Goal: Transaction & Acquisition: Book appointment/travel/reservation

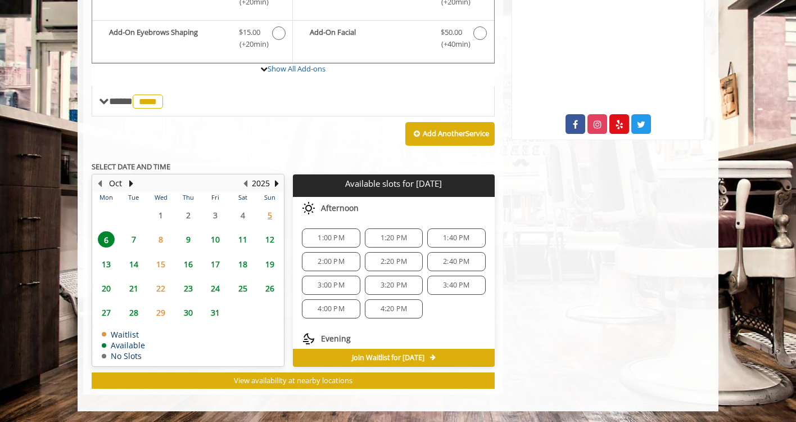
click at [136, 242] on span "7" at bounding box center [133, 239] width 17 height 16
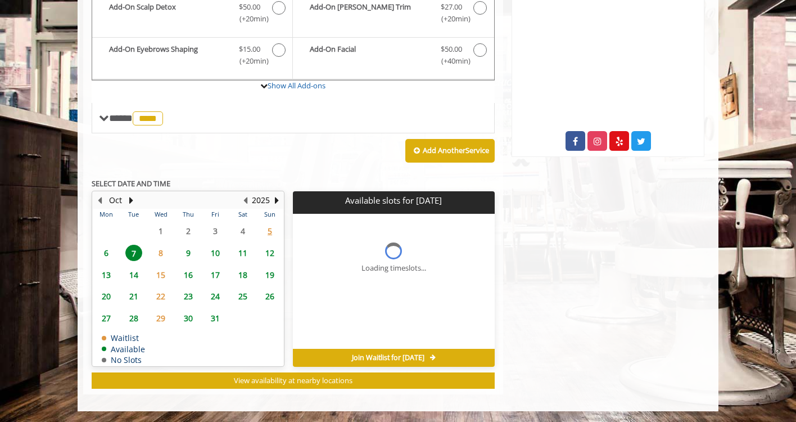
scroll to position [423, 0]
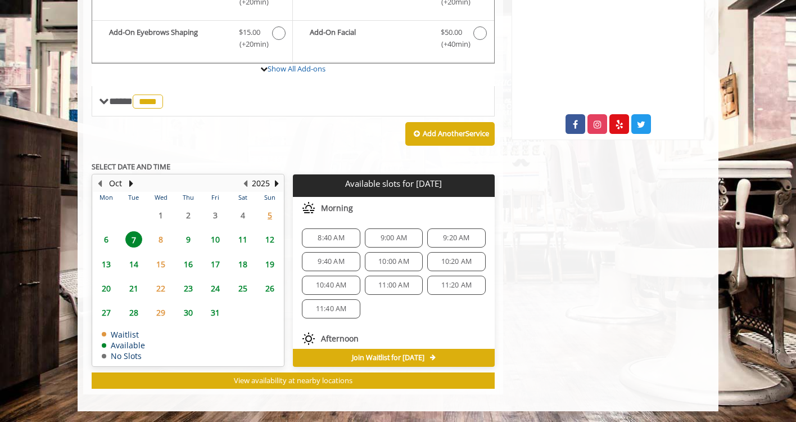
click at [103, 240] on span "6" at bounding box center [106, 239] width 17 height 16
click at [331, 258] on span "2:00 PM" at bounding box center [331, 261] width 26 height 9
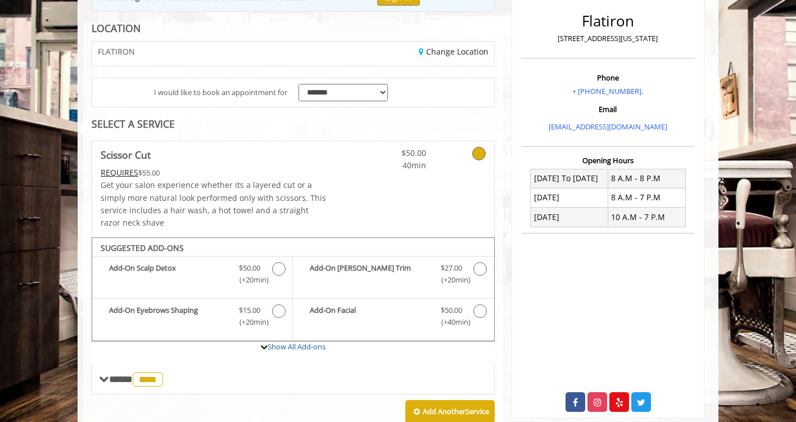
scroll to position [137, 0]
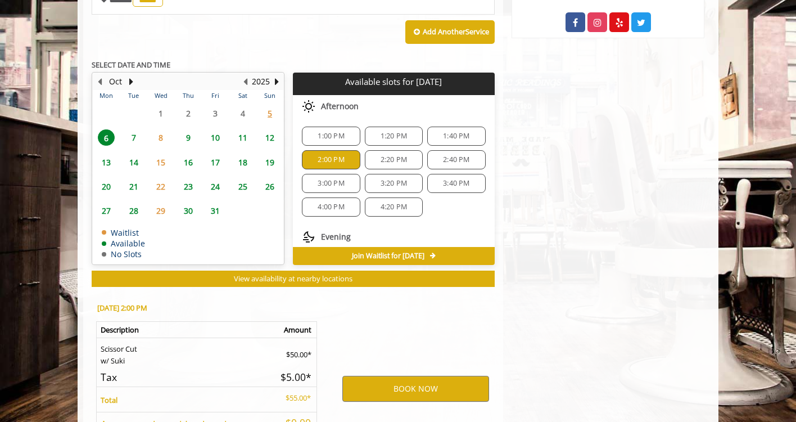
scroll to position [525, 0]
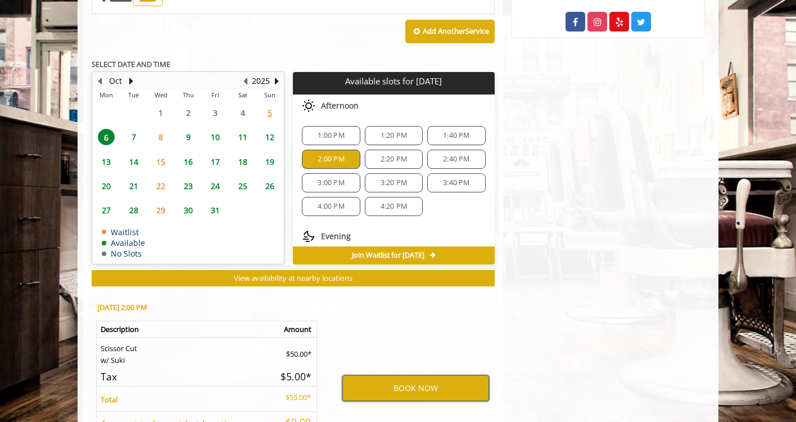
click at [415, 390] on button "BOOK NOW" at bounding box center [415, 388] width 147 height 26
click at [450, 382] on button "BOOK NOW" at bounding box center [415, 388] width 147 height 26
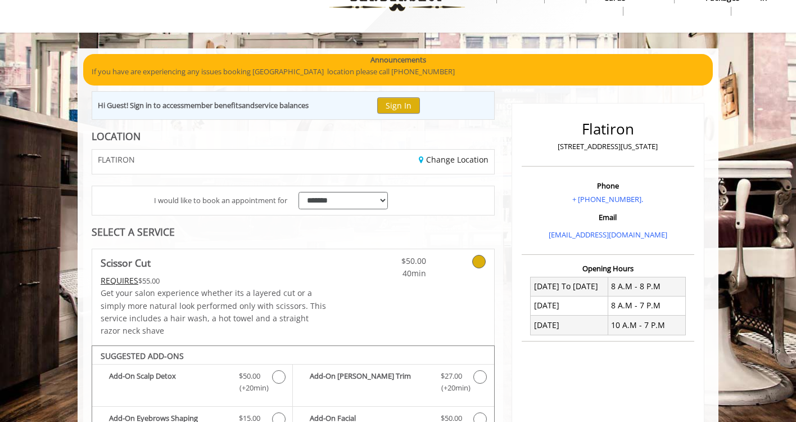
scroll to position [25, 0]
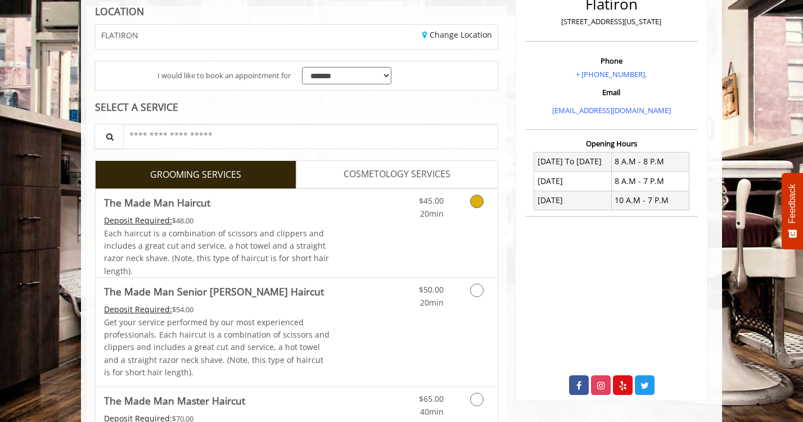
click at [452, 200] on div "Grooming services" at bounding box center [475, 204] width 46 height 31
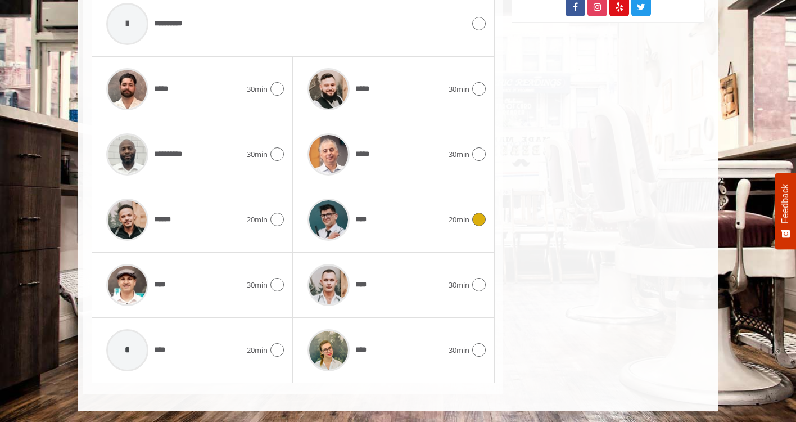
click at [394, 212] on div "****" at bounding box center [375, 219] width 146 height 53
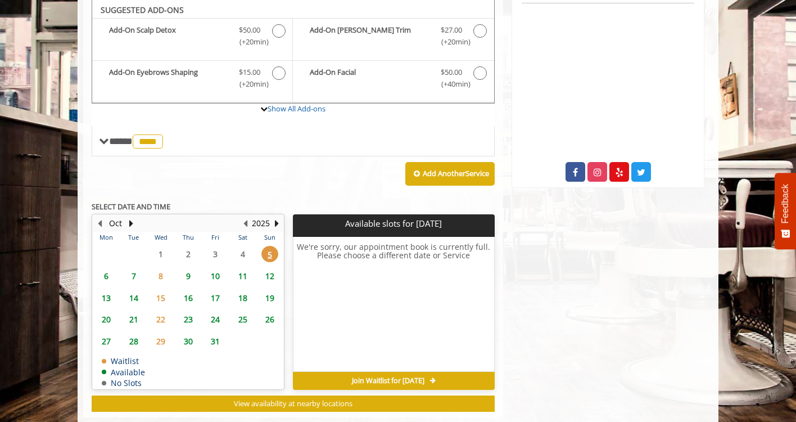
scroll to position [377, 0]
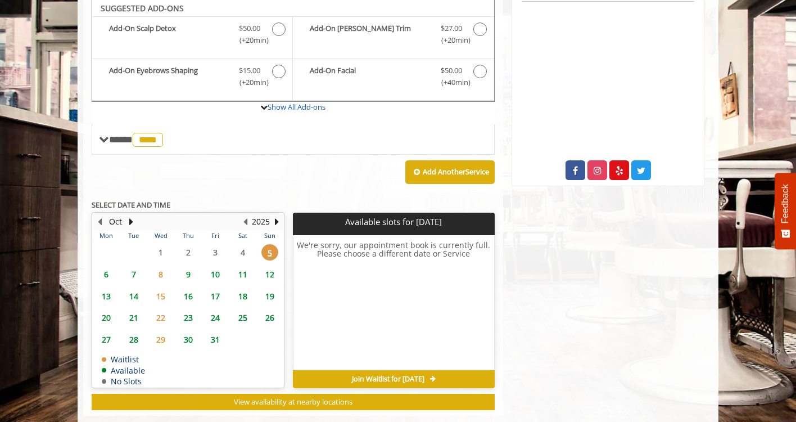
click at [102, 275] on span "6" at bounding box center [106, 274] width 17 height 16
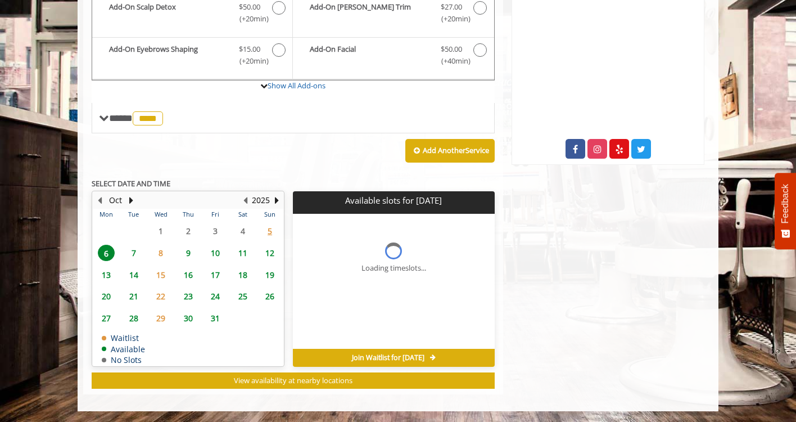
scroll to position [415, 0]
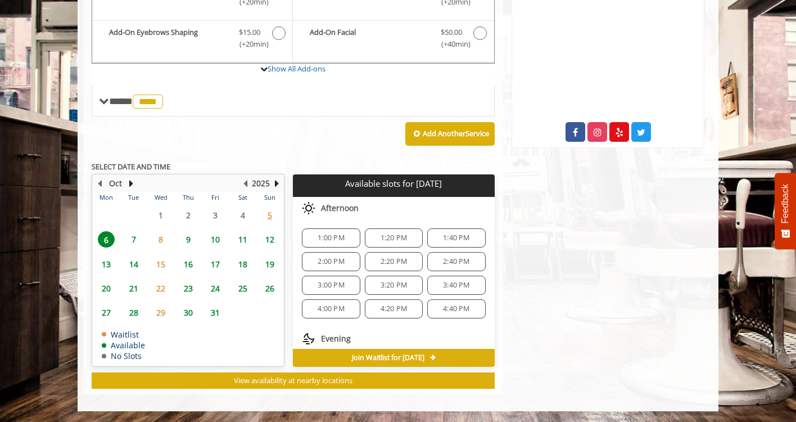
click at [344, 259] on span "2:00 PM" at bounding box center [331, 261] width 48 height 9
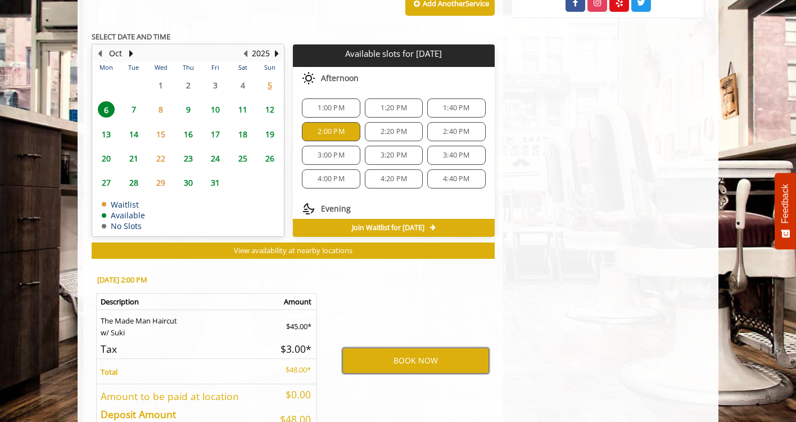
scroll to position [618, 0]
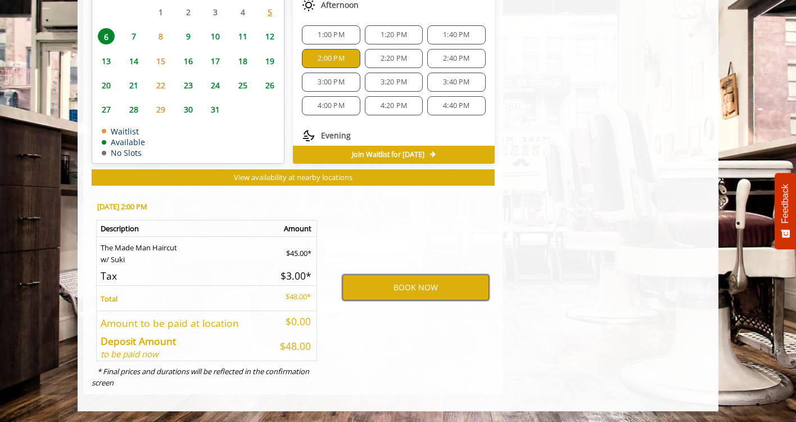
click at [424, 287] on button "BOOK NOW" at bounding box center [415, 287] width 147 height 26
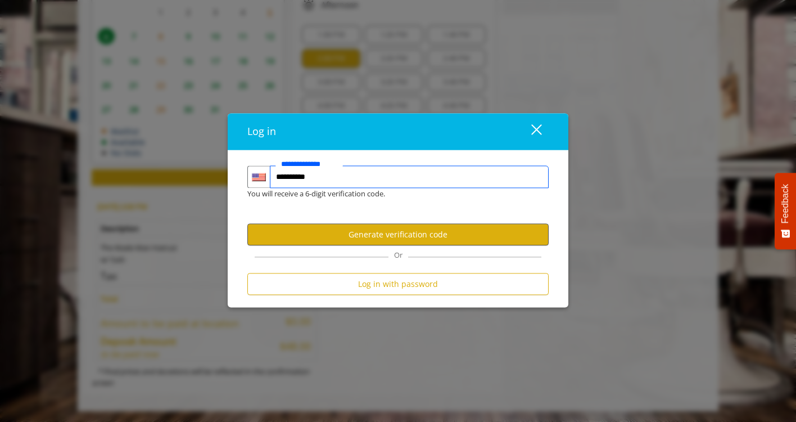
type input "**********"
click at [409, 241] on button "Generate verification code" at bounding box center [397, 235] width 301 height 22
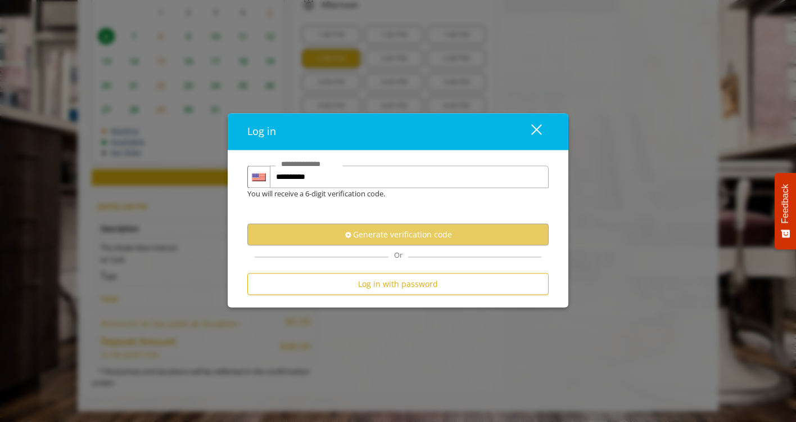
scroll to position [0, 0]
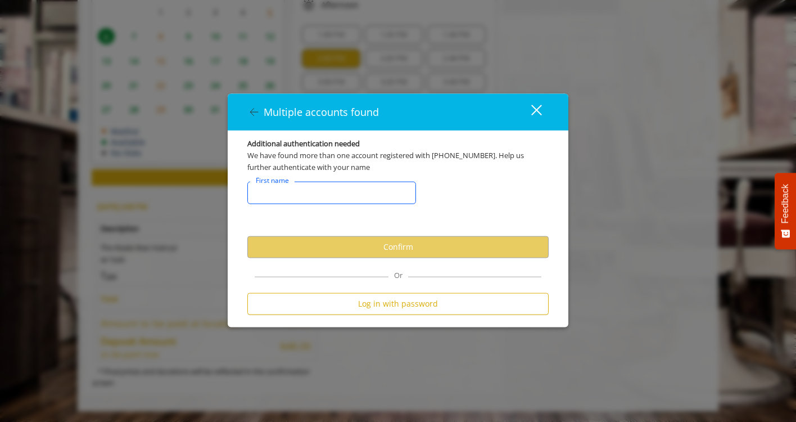
click at [342, 193] on input "FirstNameText" at bounding box center [331, 192] width 169 height 22
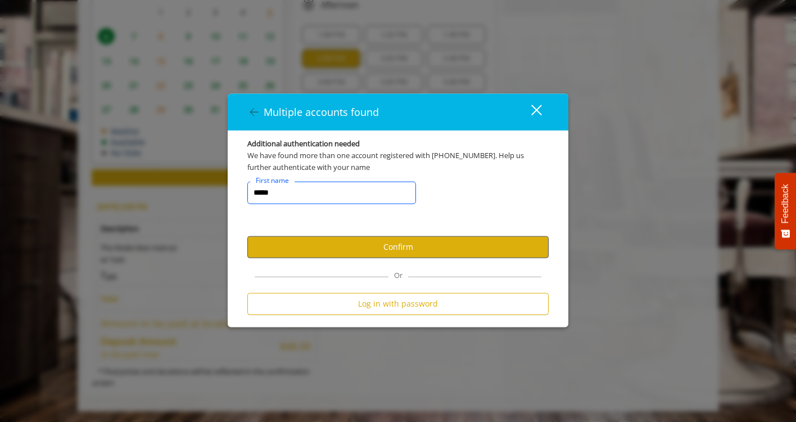
type input "*****"
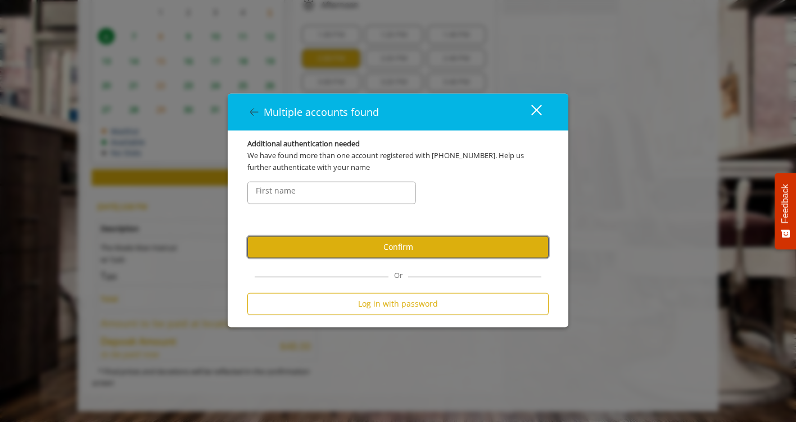
click at [396, 252] on button "Confirm" at bounding box center [397, 247] width 301 height 22
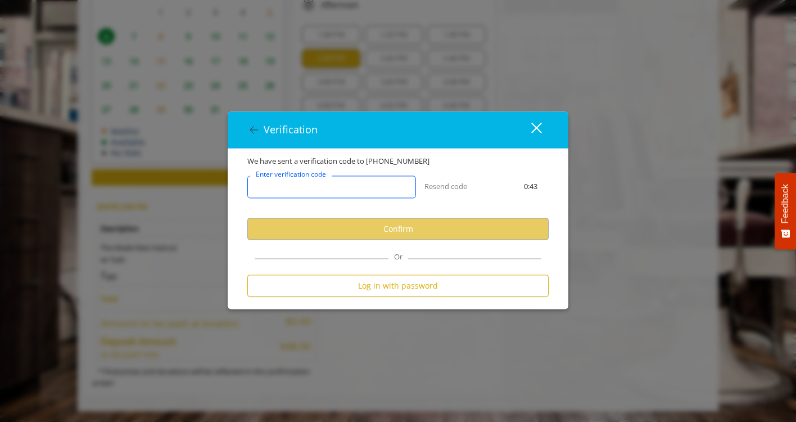
click at [335, 193] on input "Enter verification code" at bounding box center [331, 187] width 169 height 22
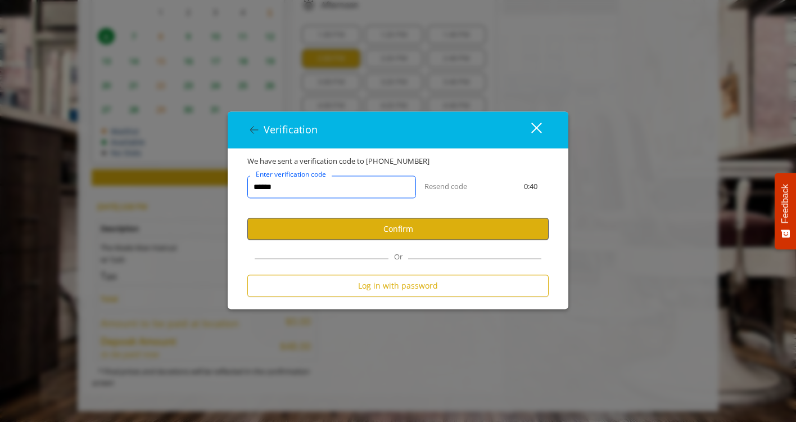
type input "******"
click at [381, 225] on button "Confirm" at bounding box center [397, 229] width 301 height 22
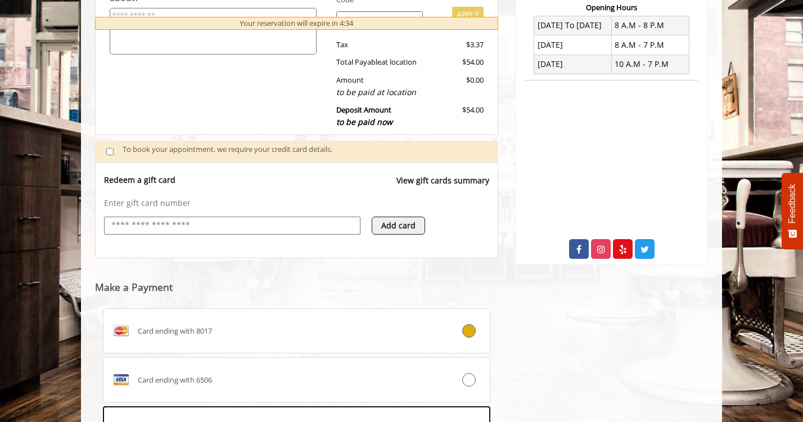
scroll to position [395, 0]
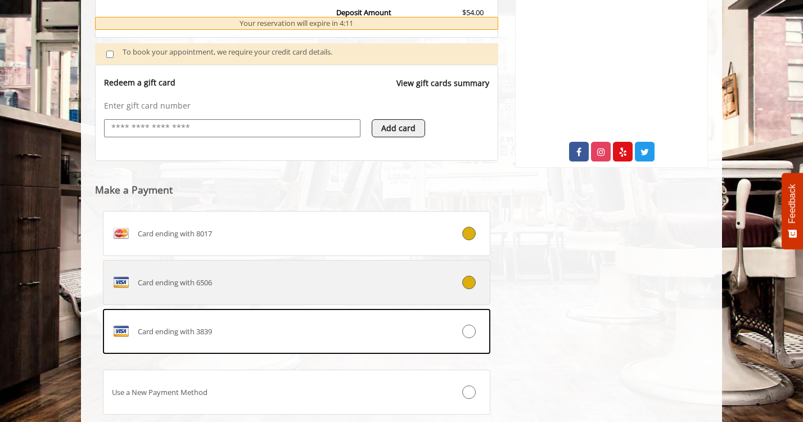
click at [397, 272] on label "Card ending with 6506" at bounding box center [296, 282] width 387 height 45
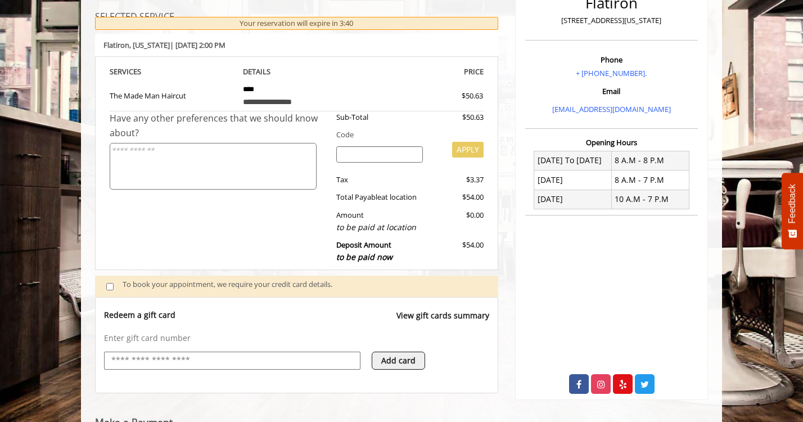
scroll to position [160, 0]
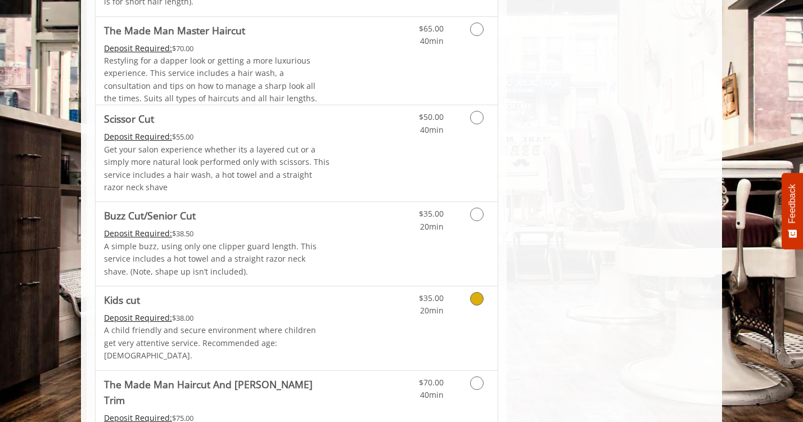
scroll to position [577, 0]
click at [394, 156] on link "Discounted Price" at bounding box center [363, 154] width 67 height 96
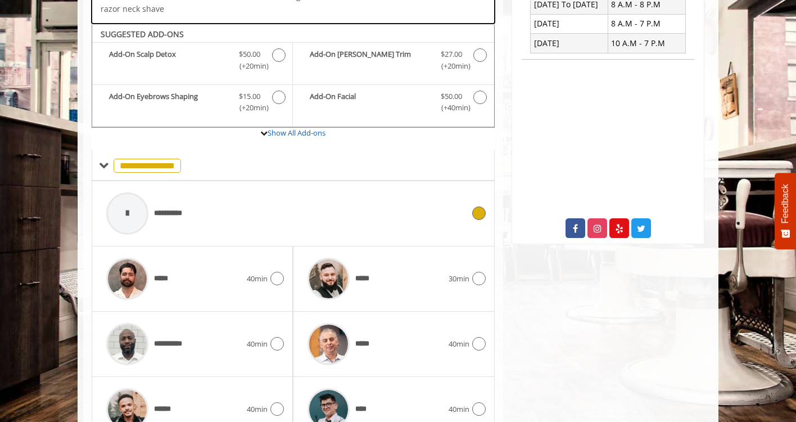
scroll to position [342, 0]
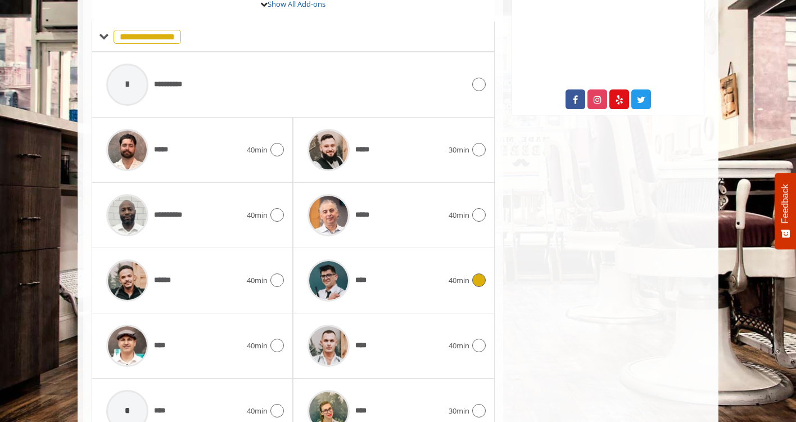
click at [382, 274] on div "****" at bounding box center [375, 280] width 146 height 53
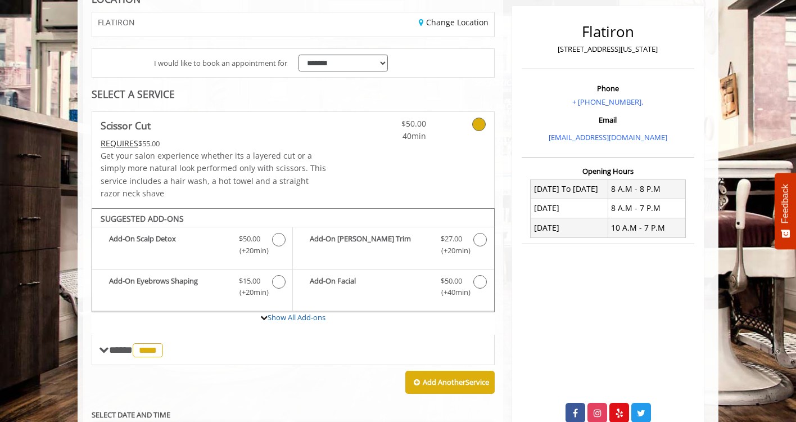
scroll to position [0, 0]
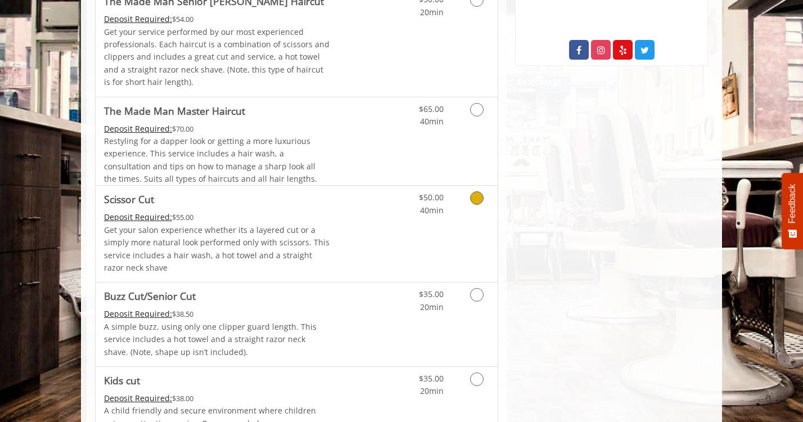
click at [252, 231] on p "Get your salon experience whether its a layered cut or a simply more natural lo…" at bounding box center [217, 249] width 226 height 51
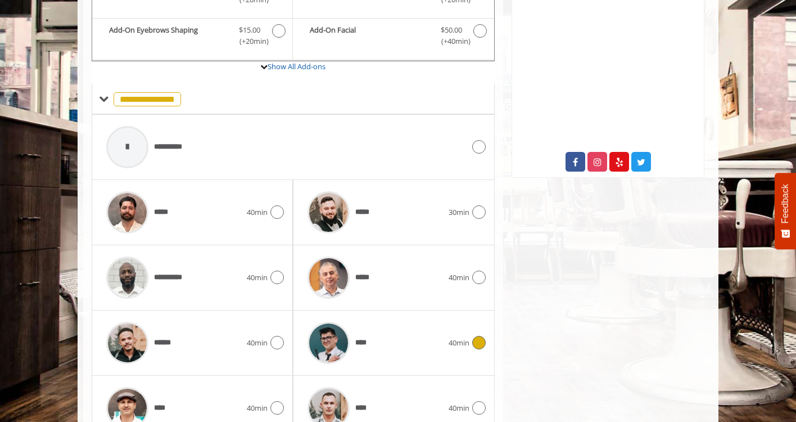
click at [393, 330] on div "****" at bounding box center [375, 342] width 146 height 53
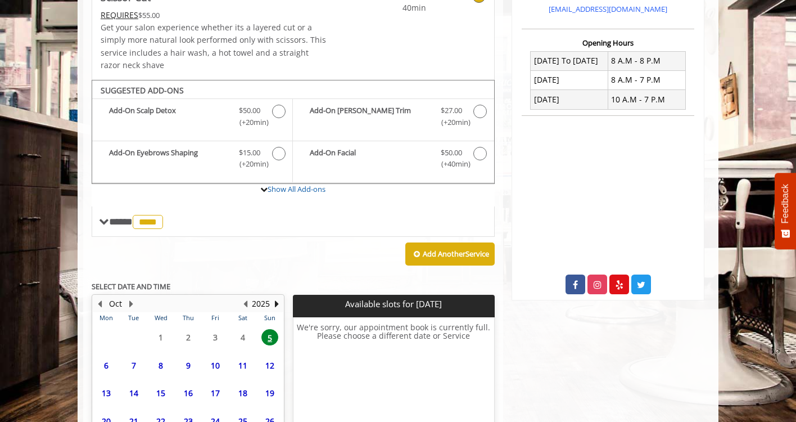
scroll to position [366, 0]
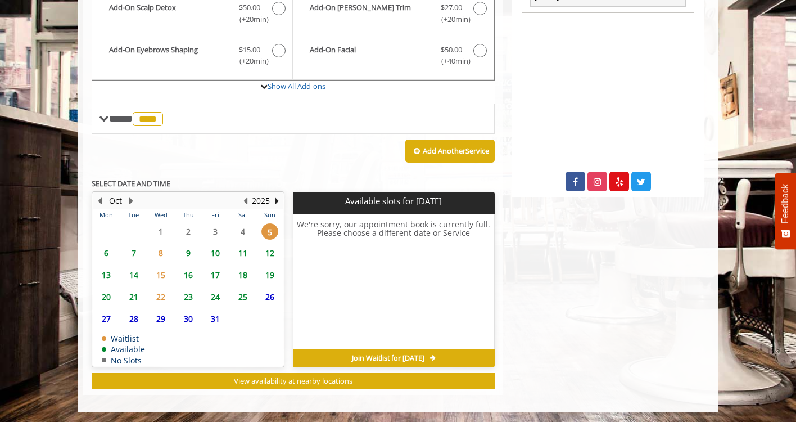
click at [107, 255] on span "6" at bounding box center [106, 253] width 17 height 16
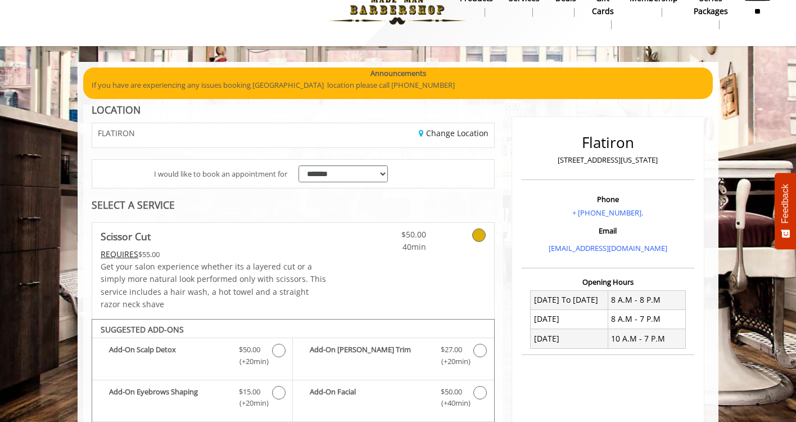
scroll to position [25, 0]
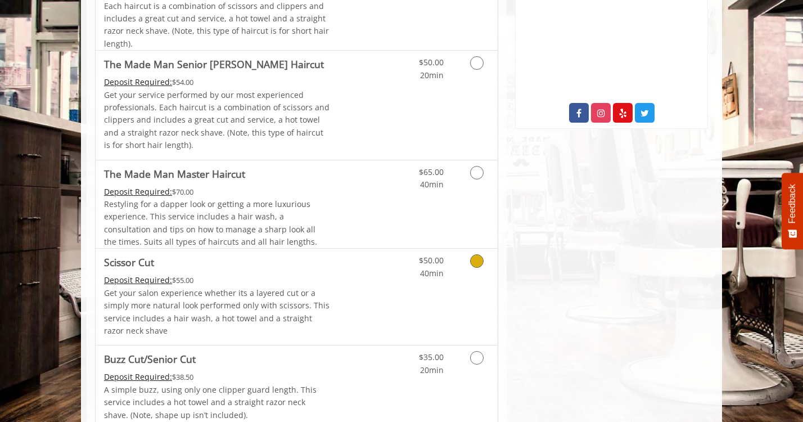
click at [197, 269] on span "Scissor Cut" at bounding box center [217, 262] width 226 height 16
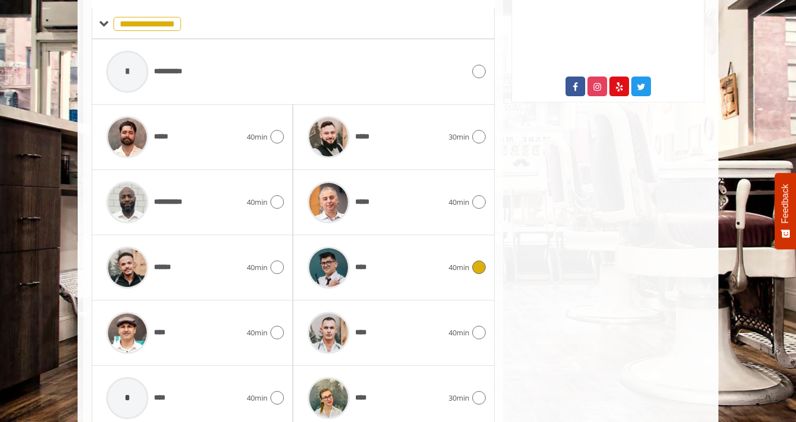
click at [364, 256] on span "****" at bounding box center [335, 267] width 67 height 53
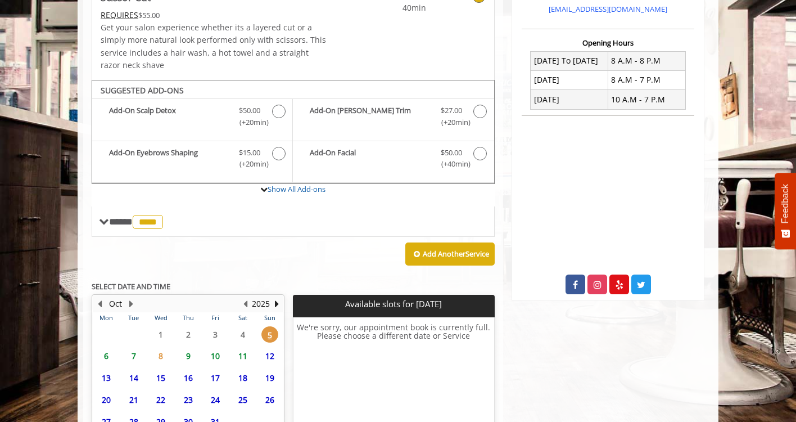
scroll to position [366, 0]
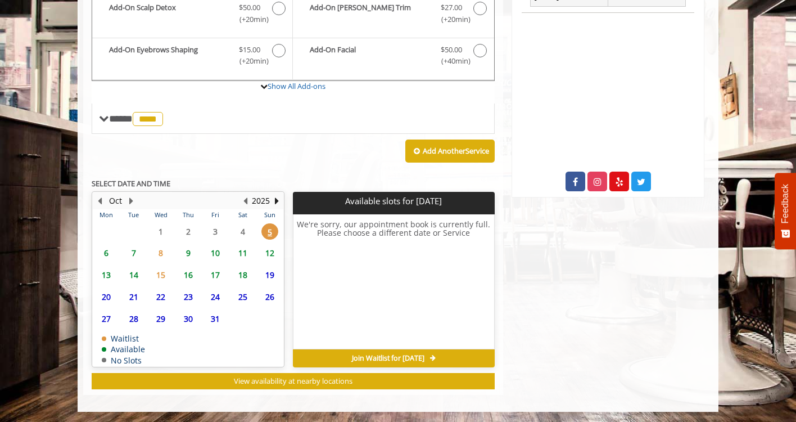
click at [107, 253] on span "6" at bounding box center [106, 253] width 17 height 16
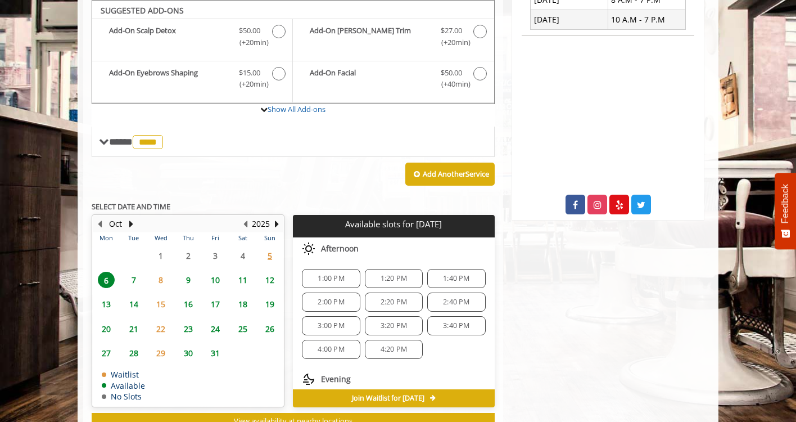
click at [328, 301] on span "2:00 PM" at bounding box center [331, 301] width 26 height 9
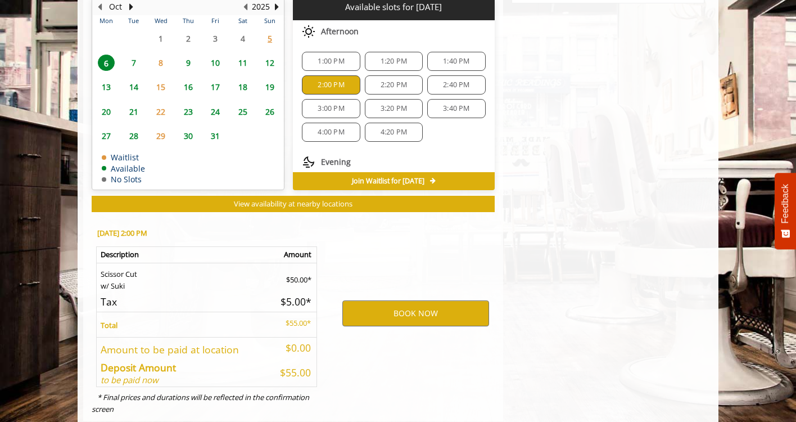
scroll to position [586, 0]
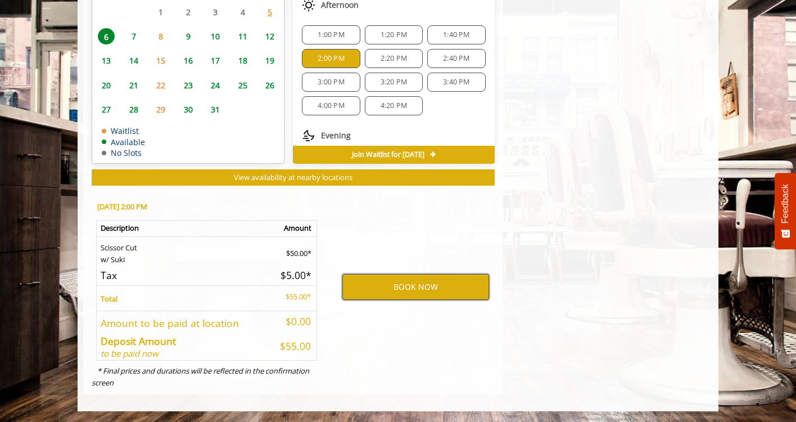
click at [391, 280] on button "BOOK NOW" at bounding box center [415, 287] width 147 height 26
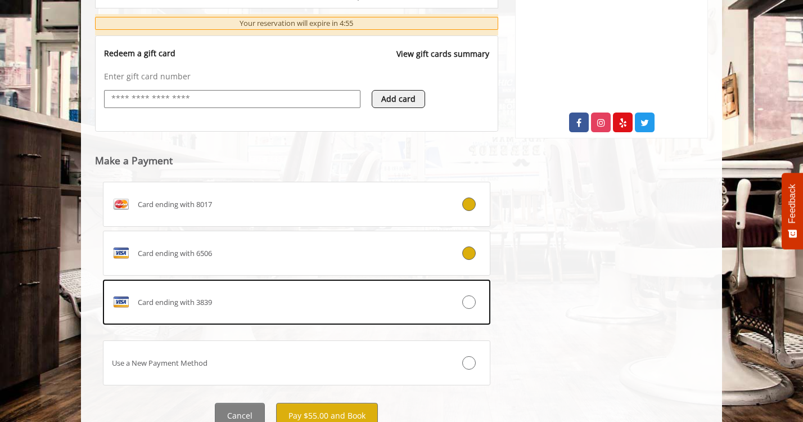
scroll to position [425, 0]
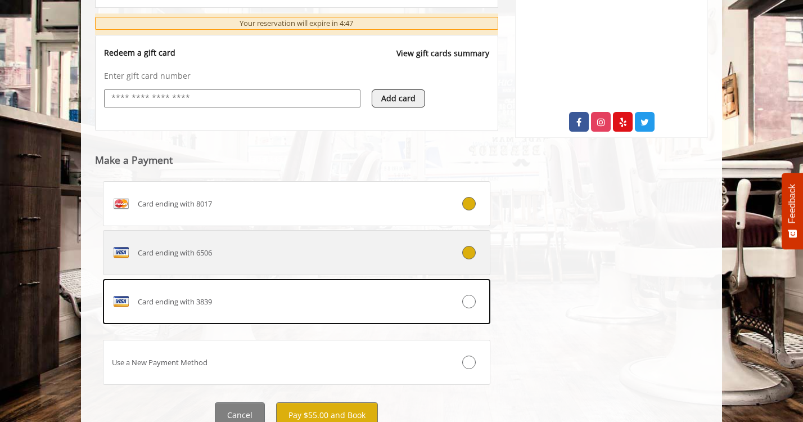
click at [338, 245] on div "Card ending with 6506" at bounding box center [264, 252] width 322 height 18
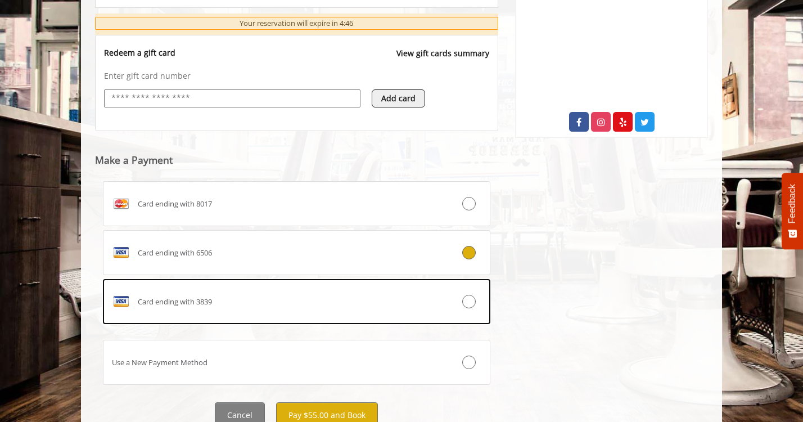
scroll to position [445, 0]
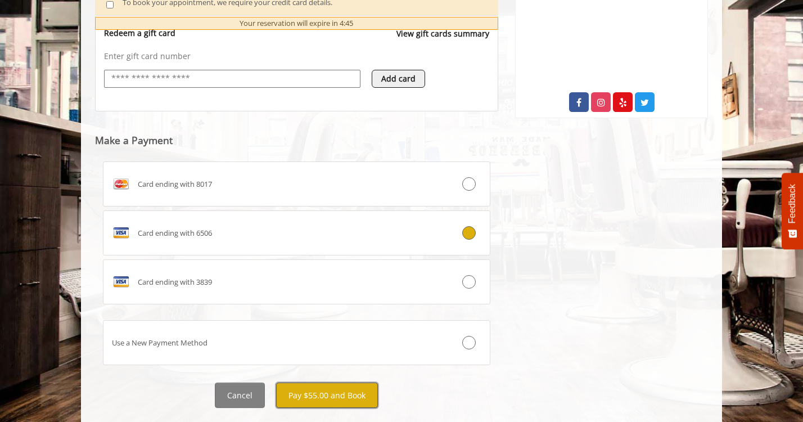
click at [323, 396] on button "Pay $55.00 and Book" at bounding box center [327, 394] width 102 height 25
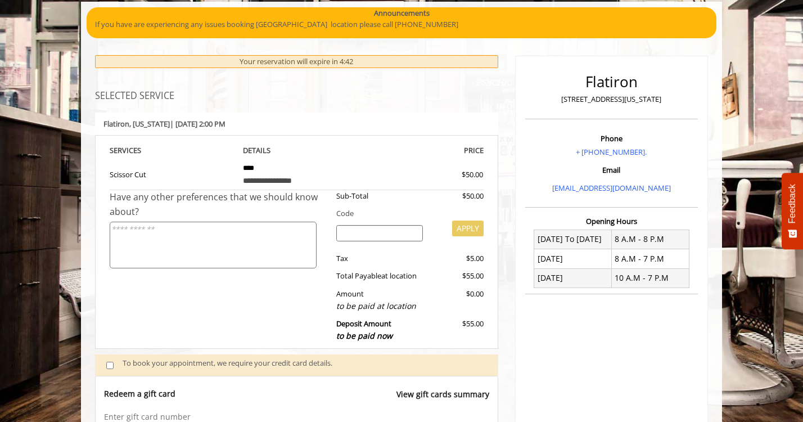
scroll to position [85, 0]
